Goal: Task Accomplishment & Management: Manage account settings

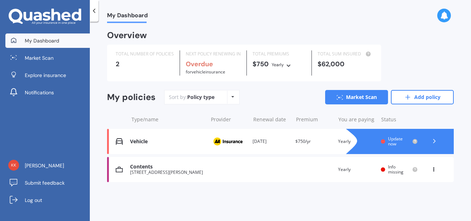
click at [392, 140] on span "Update now" at bounding box center [395, 140] width 15 height 11
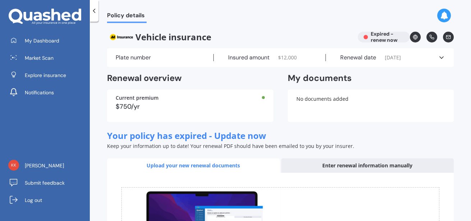
click at [139, 57] on label "Plate number" at bounding box center [133, 57] width 35 height 7
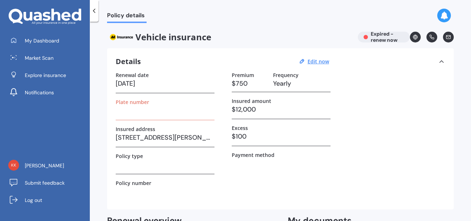
click at [124, 84] on h3 "28/02/2025" at bounding box center [165, 83] width 99 height 11
click at [119, 82] on h3 "28/02/2025" at bounding box center [165, 83] width 99 height 11
click at [316, 63] on u "Edit now" at bounding box center [319, 61] width 22 height 7
select select "28"
select select "02"
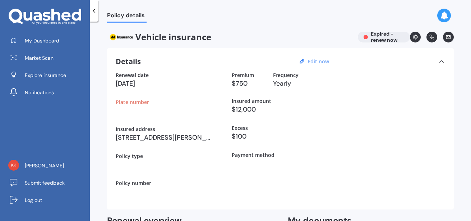
select select "2025"
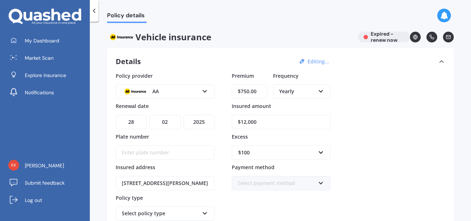
click at [129, 120] on select "DD 01 02 03 04 05 06 07 08 09 10 11 12 13 14 15 16 17 18 19 20 21 22 23 24 25 2…" at bounding box center [131, 122] width 31 height 14
select select "12"
click at [116, 115] on select "DD 01 02 03 04 05 06 07 08 09 10 11 12 13 14 15 16 17 18 19 20 21 22 23 24 25 2…" at bounding box center [131, 122] width 31 height 14
click at [169, 120] on select "MM 01 02 03 04 05 06 07 08 09 10 11 12" at bounding box center [164, 122] width 31 height 14
select select "07"
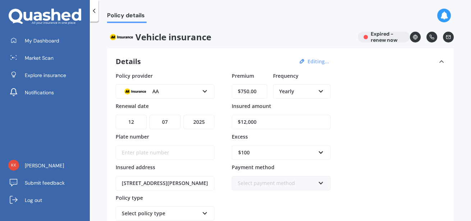
click at [149, 115] on select "MM 01 02 03 04 05 06 07 08 09 10 11 12" at bounding box center [164, 122] width 31 height 14
click at [202, 121] on select "YYYY 2027 2026 2025 2024 2023 2022 2021 2020 2019 2018 2017 2016 2015 2014 2013…" at bounding box center [199, 122] width 31 height 14
select select "2026"
click at [184, 115] on select "YYYY 2027 2026 2025 2024 2023 2022 2021 2020 2019 2018 2017 2016 2015 2014 2013…" at bounding box center [199, 122] width 31 height 14
click at [249, 121] on input "$12,000" at bounding box center [281, 122] width 99 height 14
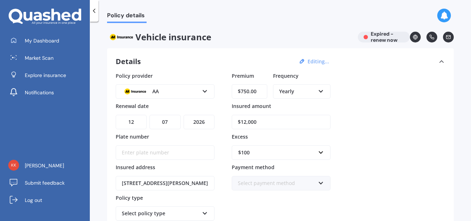
click at [245, 121] on input "$12,000" at bounding box center [281, 122] width 99 height 14
click at [248, 118] on input "Insured amount" at bounding box center [281, 122] width 99 height 14
type input "$25"
click at [204, 90] on icon at bounding box center [205, 89] width 6 height 5
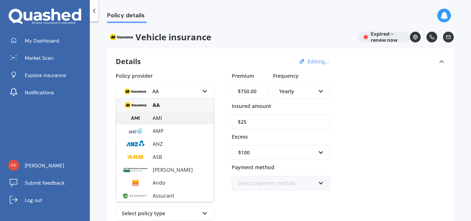
click at [161, 118] on span "AMI" at bounding box center [157, 117] width 9 height 7
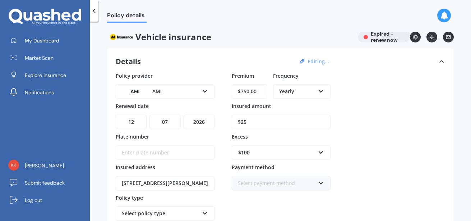
click at [253, 92] on input "$750.00" at bounding box center [250, 91] width 36 height 14
type input "$750.00"
